Goal: Task Accomplishment & Management: Manage account settings

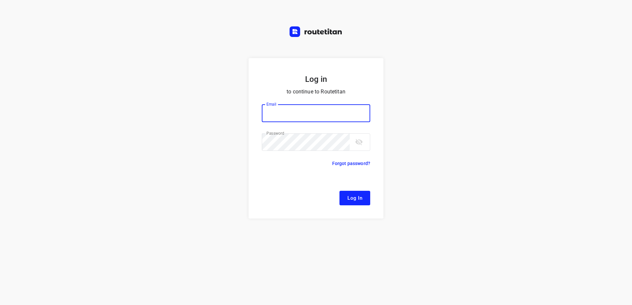
type input "[EMAIL_ADDRESS][DOMAIN_NAME]"
click at [355, 195] on span "Log In" at bounding box center [354, 198] width 15 height 9
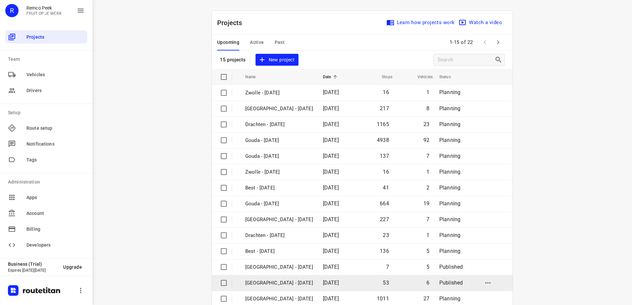
click at [271, 277] on td "[GEOGRAPHIC_DATA] - [DATE]" at bounding box center [278, 283] width 79 height 16
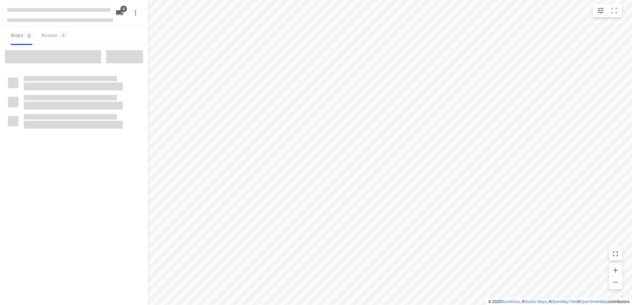
checkbox input "true"
